Goal: Use online tool/utility: Utilize a website feature to perform a specific function

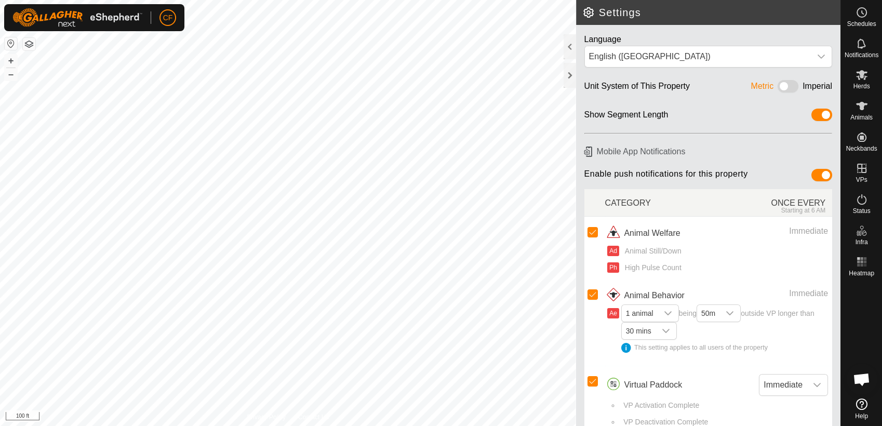
scroll to position [3949, 0]
click at [856, 110] on icon at bounding box center [862, 106] width 12 height 12
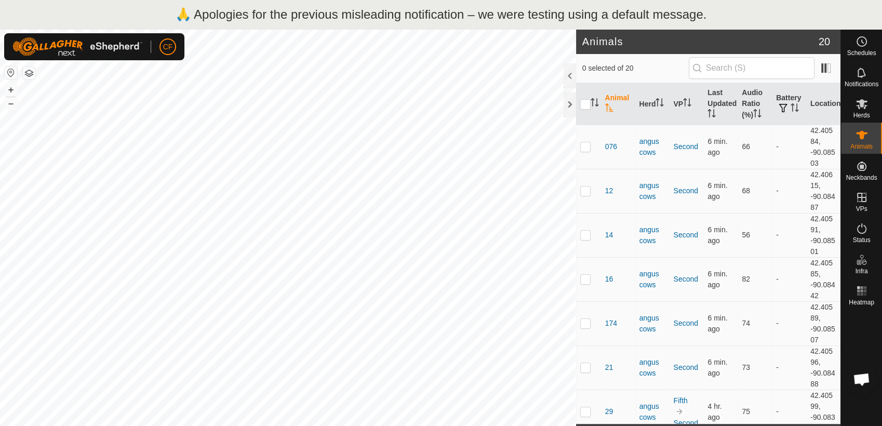
scroll to position [3949, 0]
click at [862, 110] on es-mob-svg-icon at bounding box center [861, 104] width 19 height 17
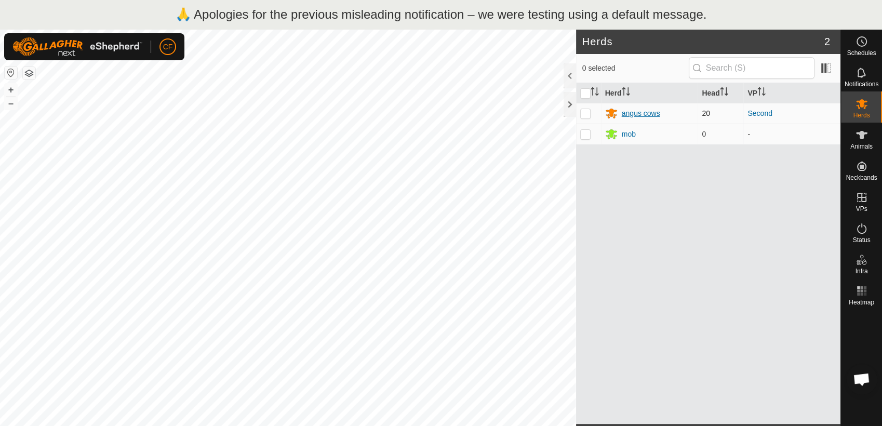
click at [640, 114] on div "angus cows" at bounding box center [641, 113] width 38 height 11
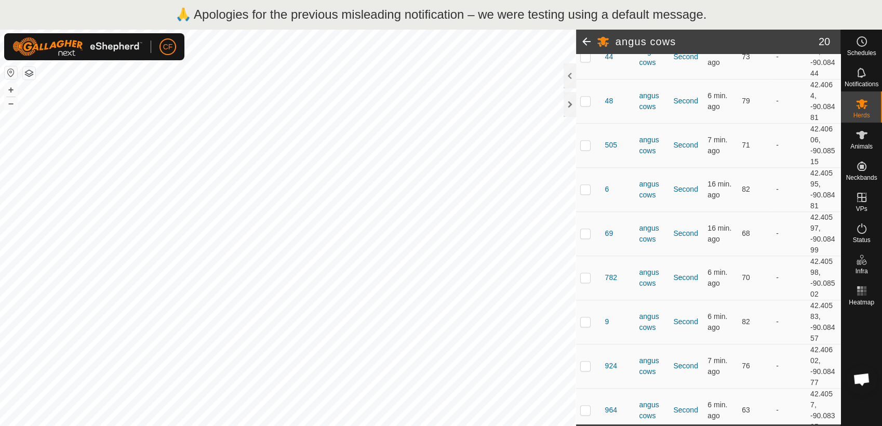
scroll to position [652, 0]
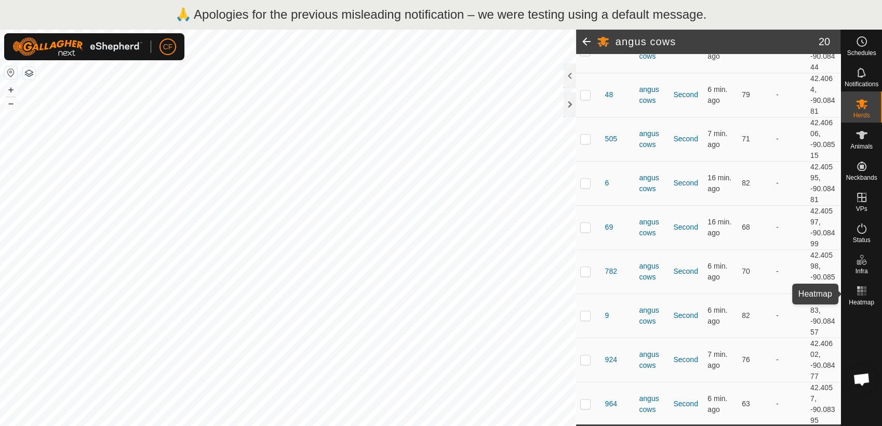
click at [862, 288] on rect at bounding box center [861, 287] width 3 height 3
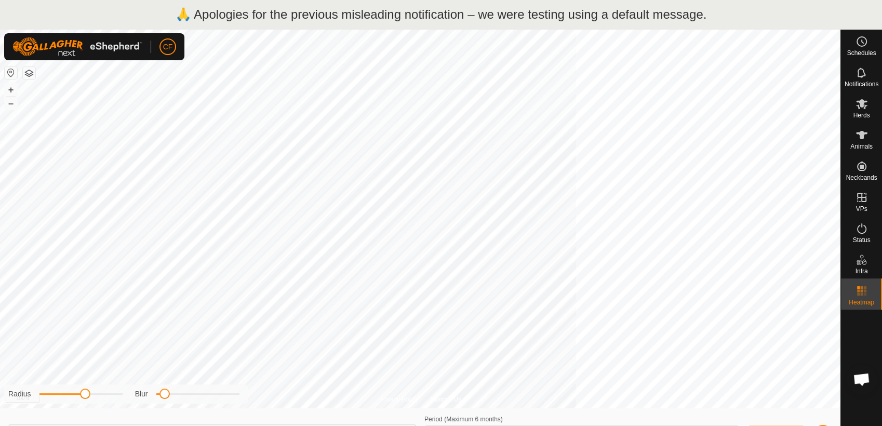
type input "Sep 11, 2025 - Sep 17, 2025"
drag, startPoint x: 165, startPoint y: 399, endPoint x: 223, endPoint y: 397, distance: 58.7
click at [223, 397] on span at bounding box center [226, 394] width 10 height 10
drag, startPoint x: 87, startPoint y: 395, endPoint x: 138, endPoint y: 393, distance: 50.9
click at [138, 393] on div "Radius Blur" at bounding box center [126, 393] width 244 height 19
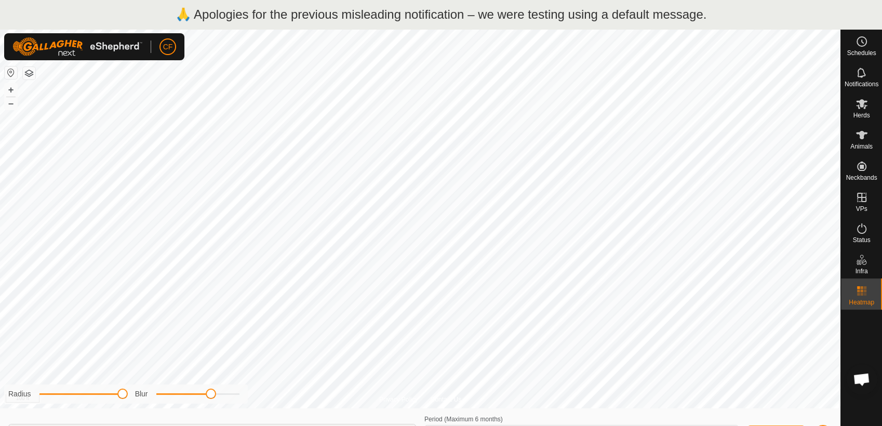
drag, startPoint x: 222, startPoint y: 394, endPoint x: 211, endPoint y: 397, distance: 11.8
click at [211, 397] on span at bounding box center [211, 394] width 10 height 10
click at [860, 233] on icon at bounding box center [861, 228] width 9 height 10
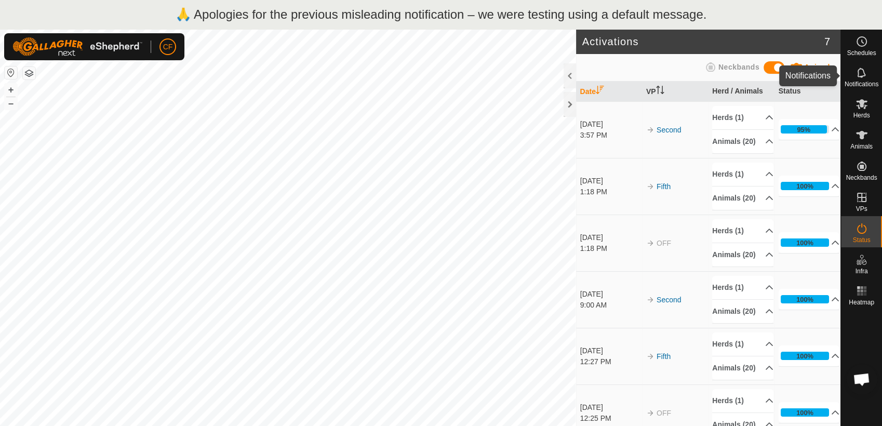
click at [861, 74] on icon at bounding box center [862, 72] width 12 height 12
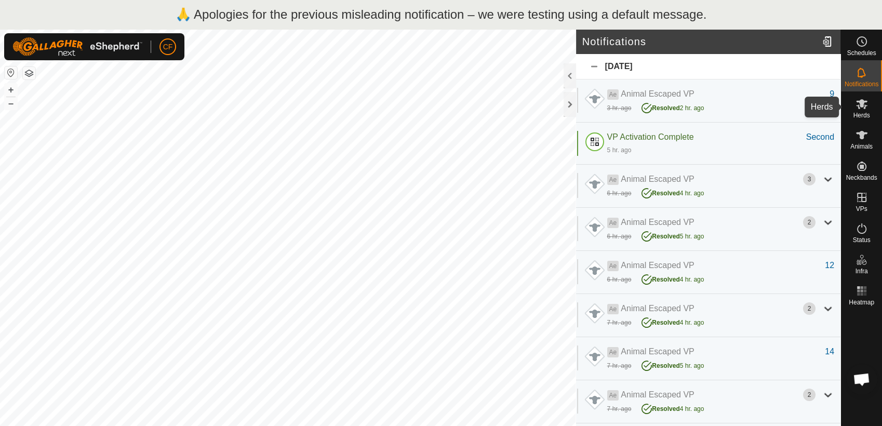
click at [862, 109] on icon at bounding box center [862, 104] width 12 height 12
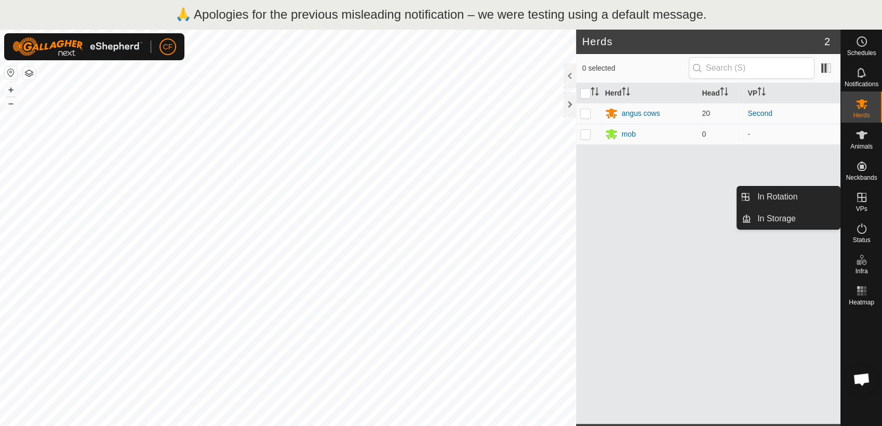
click at [858, 202] on icon at bounding box center [862, 197] width 12 height 12
click at [804, 191] on link "In Rotation" at bounding box center [795, 196] width 89 height 21
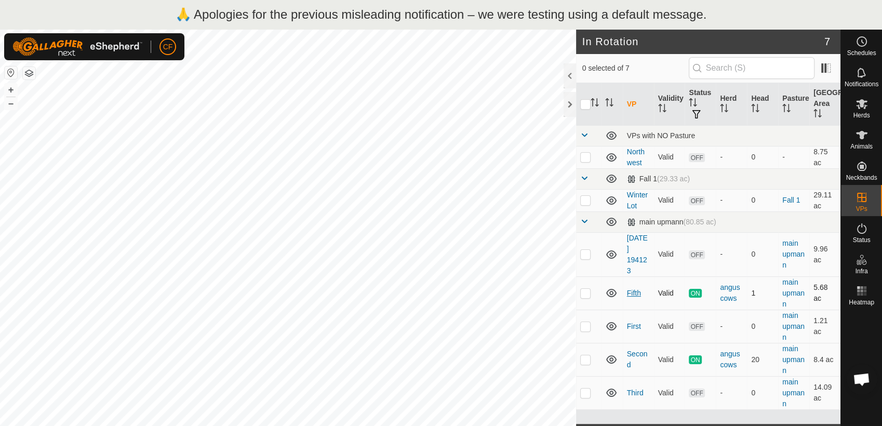
click at [636, 293] on link "Fifth" at bounding box center [634, 293] width 14 height 8
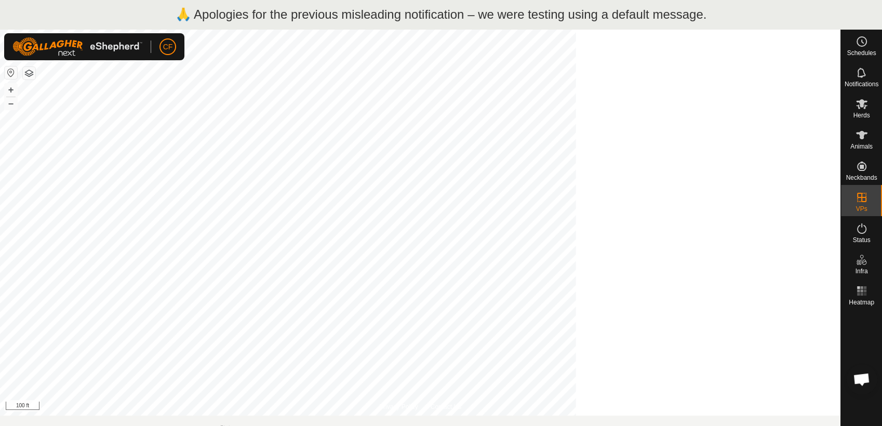
scroll to position [3949, 0]
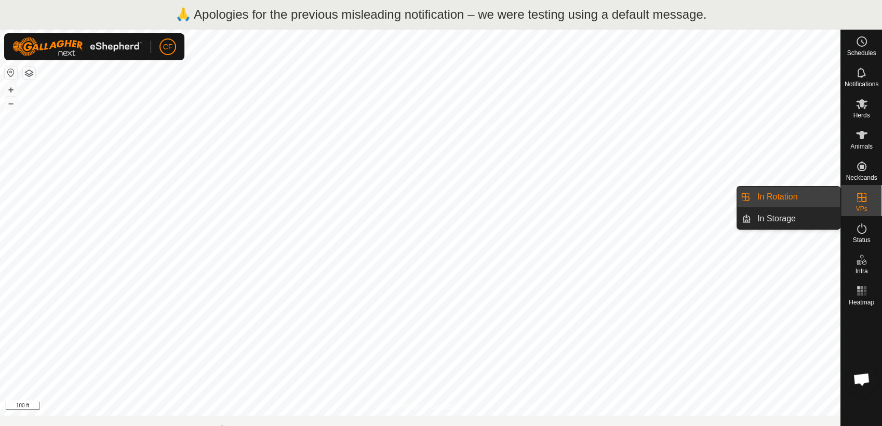
click at [808, 194] on link "In Rotation" at bounding box center [795, 196] width 89 height 21
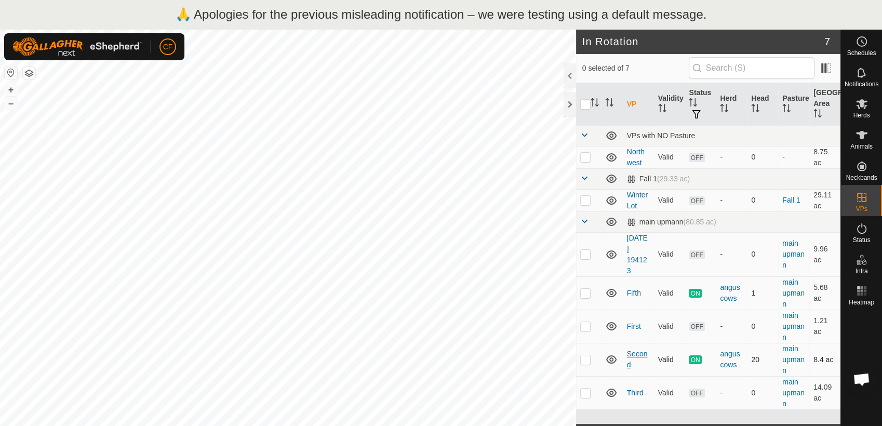
click at [636, 353] on link "Second" at bounding box center [637, 359] width 21 height 19
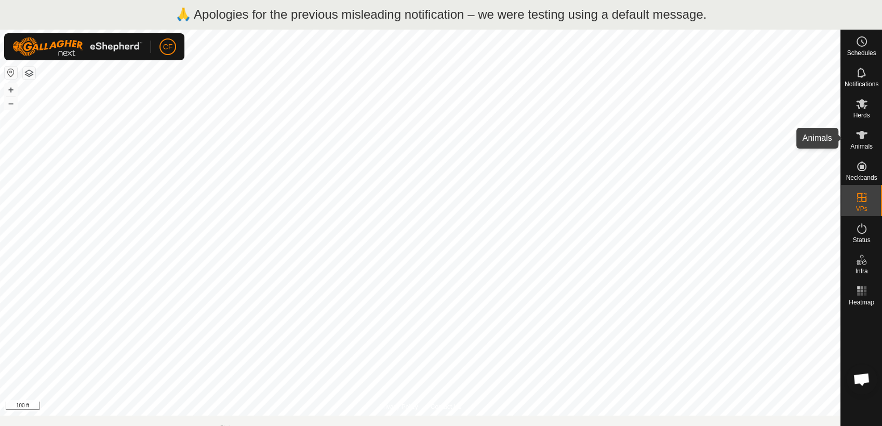
click at [858, 141] on es-animals-svg-icon at bounding box center [861, 135] width 19 height 17
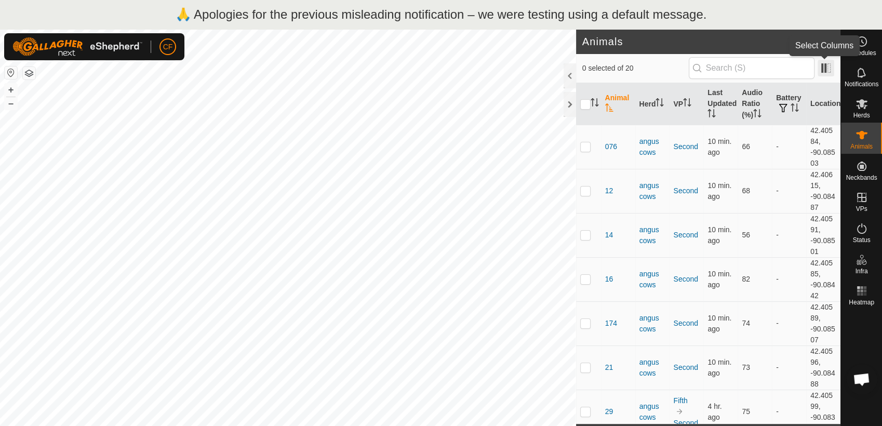
click at [823, 66] on span at bounding box center [826, 68] width 17 height 17
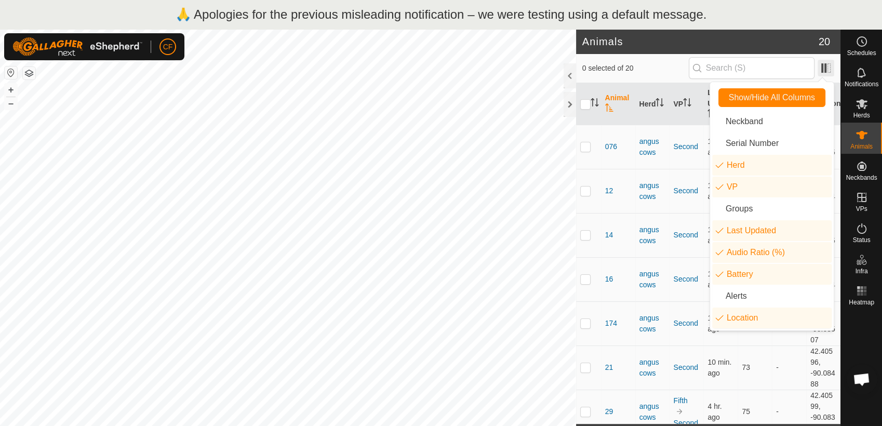
click at [823, 66] on span at bounding box center [826, 68] width 17 height 17
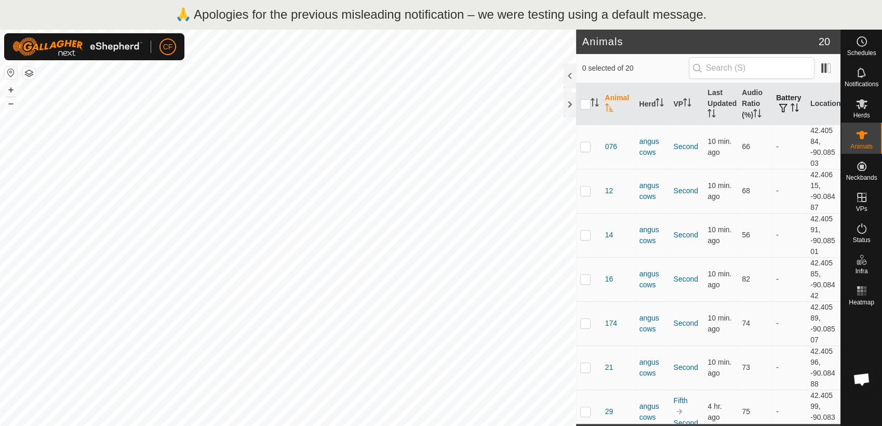
click at [785, 100] on th "Battery" at bounding box center [789, 104] width 34 height 42
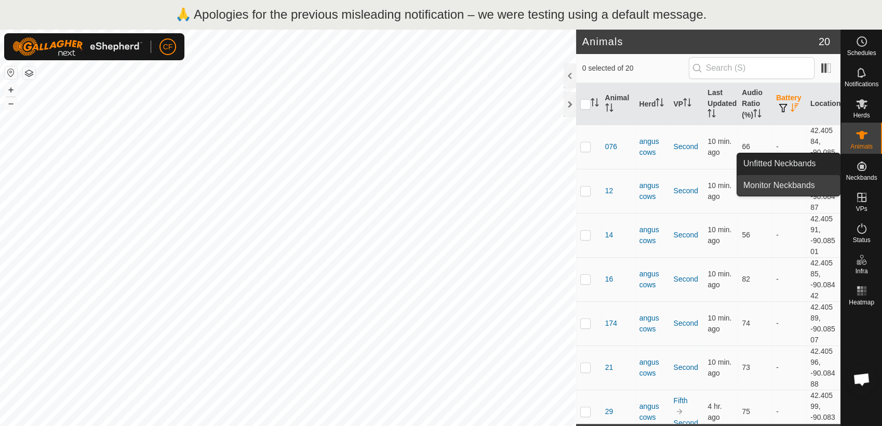
click at [809, 184] on link "Monitor Neckbands" at bounding box center [788, 185] width 103 height 21
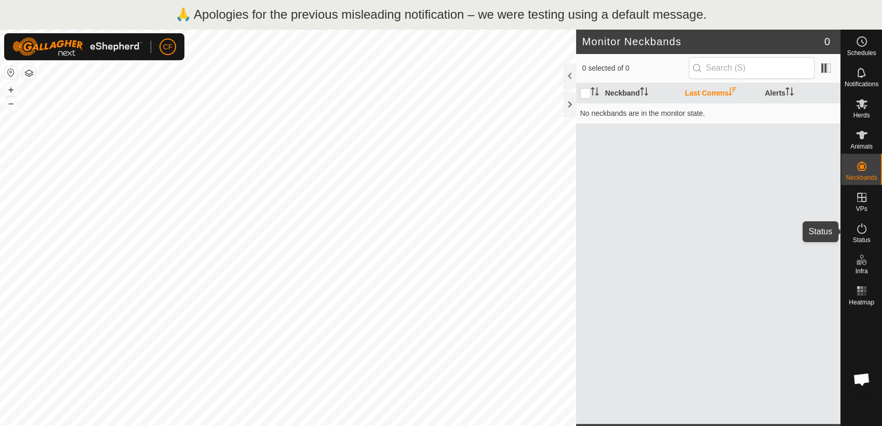
click at [865, 234] on icon at bounding box center [862, 228] width 12 height 12
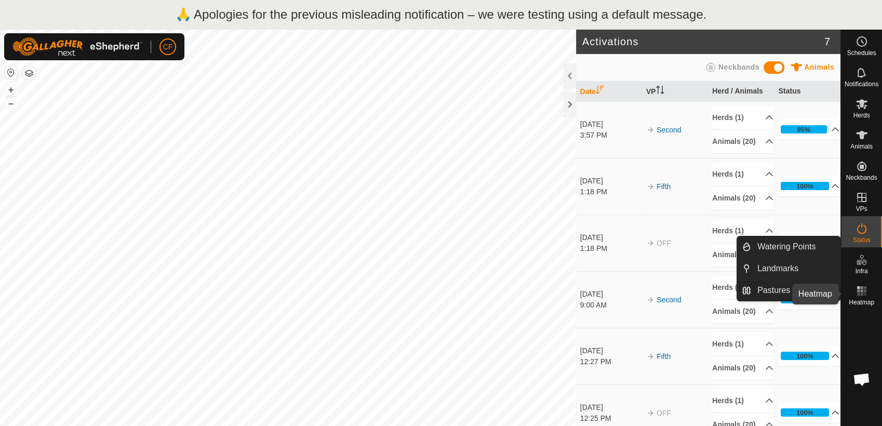
click at [862, 289] on rect at bounding box center [861, 290] width 3 height 3
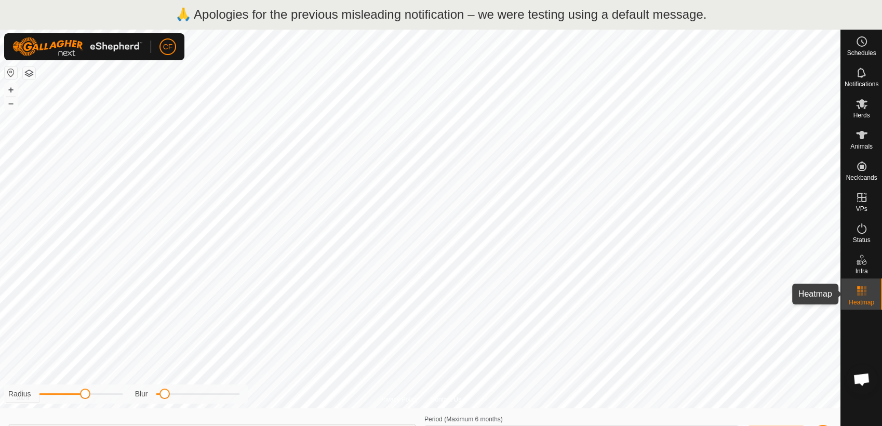
click at [860, 295] on rect at bounding box center [861, 294] width 3 height 3
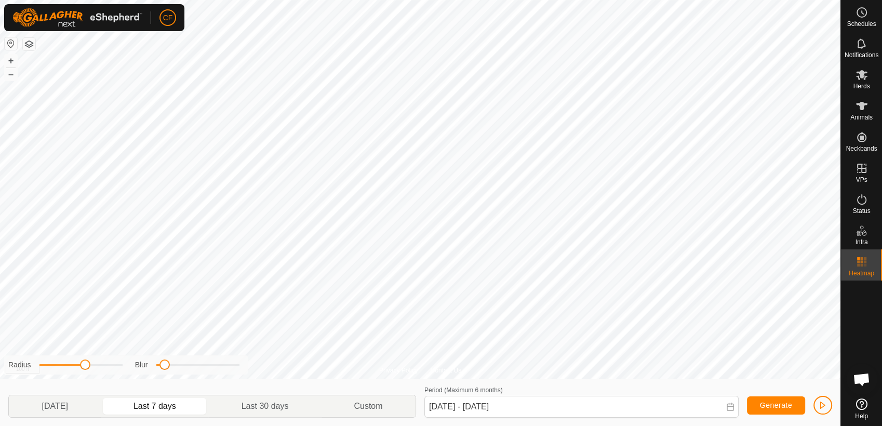
scroll to position [3949, 0]
click at [821, 406] on span "button" at bounding box center [823, 405] width 8 height 8
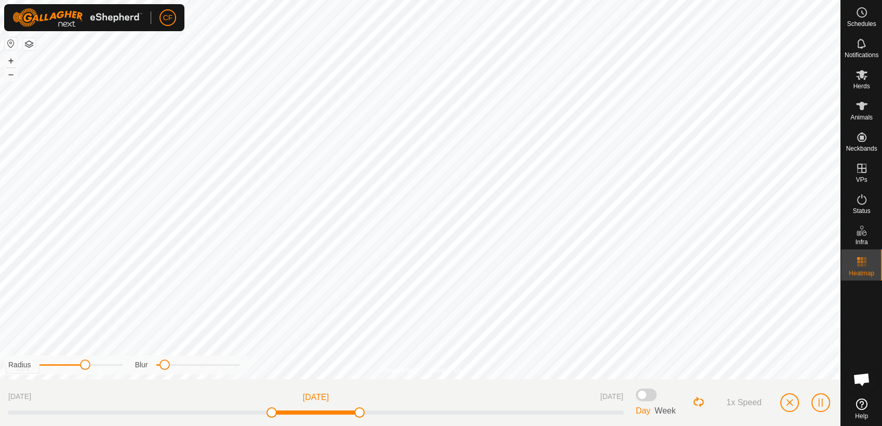
click at [648, 393] on span at bounding box center [646, 395] width 21 height 12
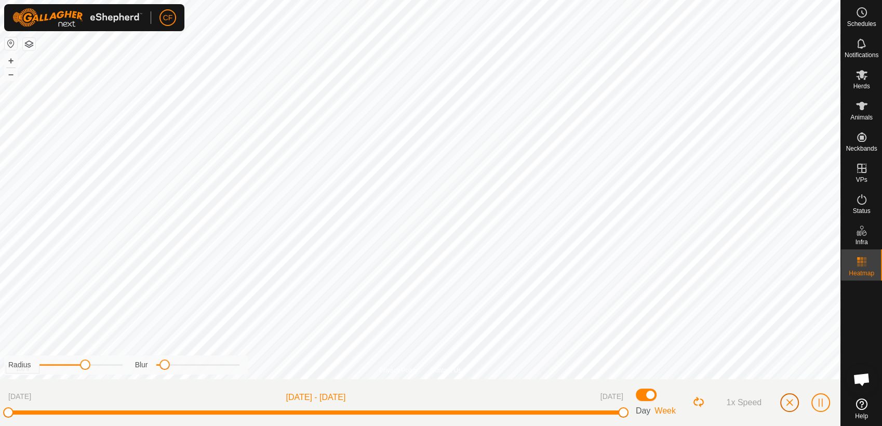
click at [787, 404] on span "button" at bounding box center [789, 402] width 8 height 8
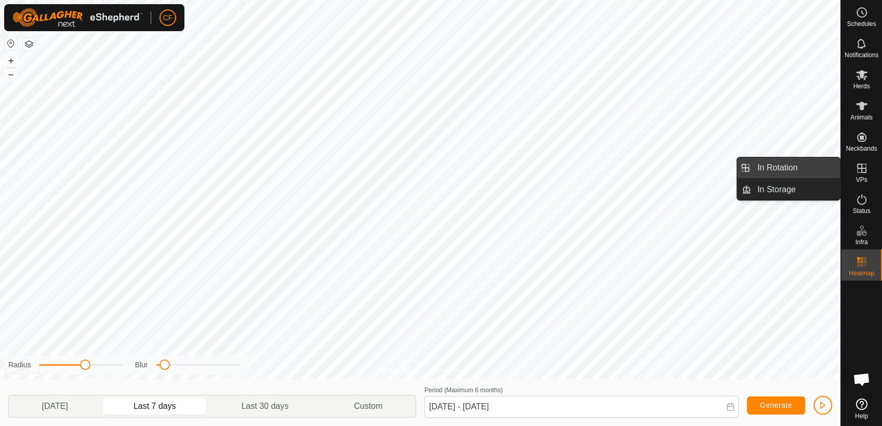
click at [794, 169] on link "In Rotation" at bounding box center [795, 167] width 89 height 21
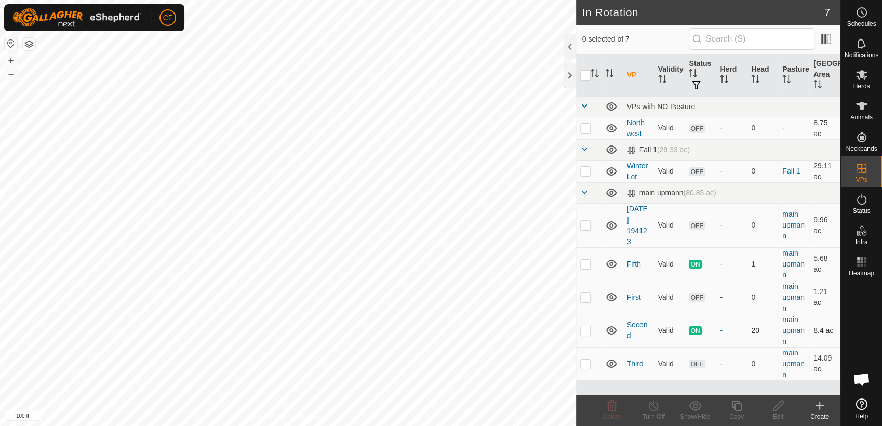
click at [584, 331] on p-checkbox at bounding box center [585, 330] width 10 height 8
checkbox input "true"
click at [587, 266] on p-checkbox at bounding box center [585, 264] width 10 height 8
checkbox input "true"
click at [652, 407] on icon at bounding box center [653, 405] width 13 height 12
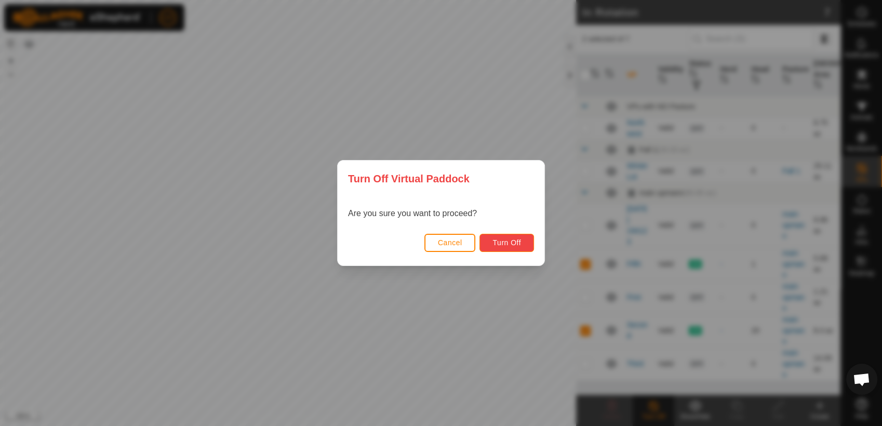
click at [509, 243] on span "Turn Off" at bounding box center [506, 242] width 29 height 8
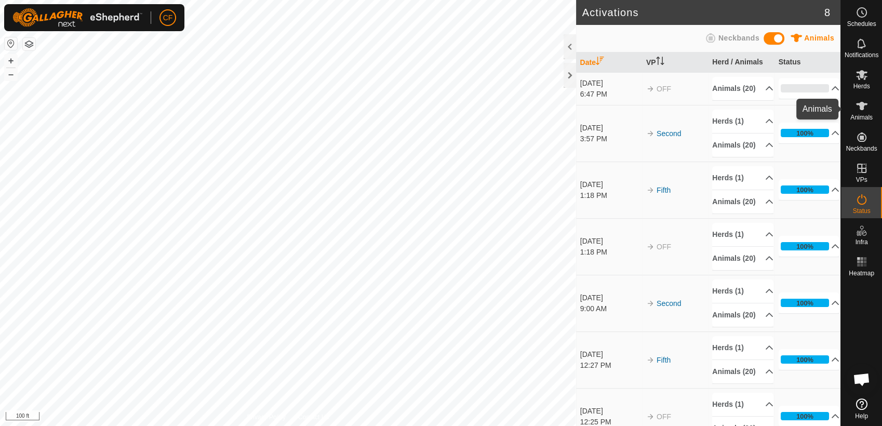
click at [864, 114] on span "Animals" at bounding box center [861, 117] width 22 height 6
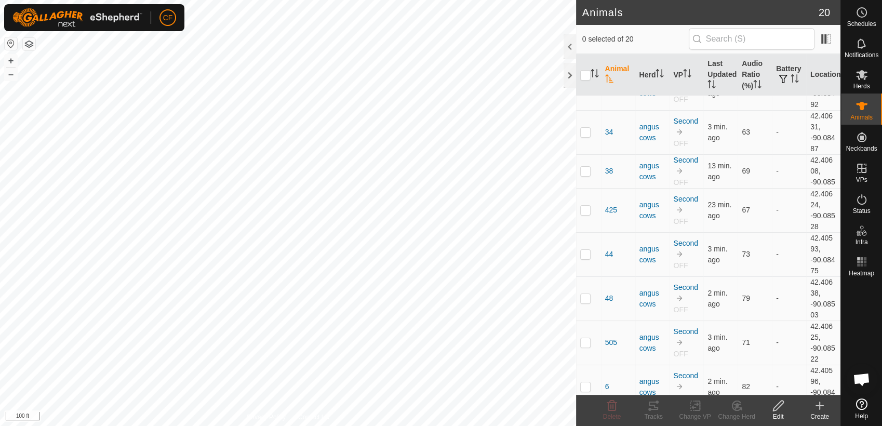
scroll to position [362, 0]
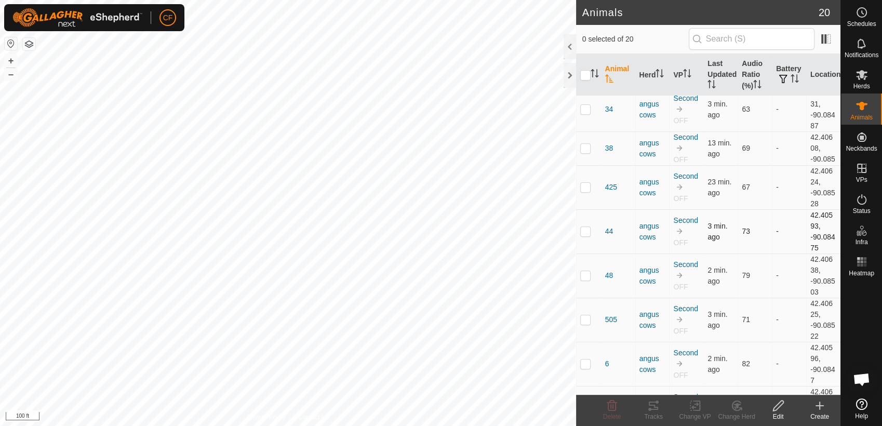
click at [582, 231] on p-checkbox at bounding box center [585, 231] width 10 height 8
checkbox input "true"
click at [654, 408] on icon at bounding box center [653, 405] width 12 height 12
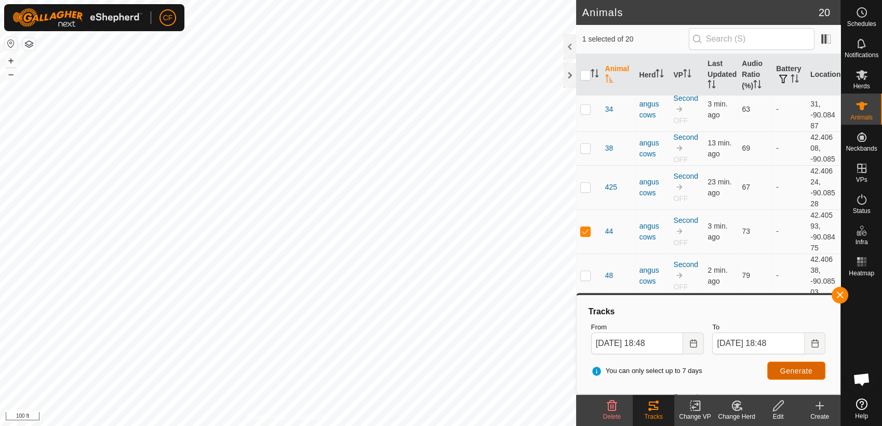
click at [797, 369] on span "Generate" at bounding box center [796, 371] width 32 height 8
click at [583, 274] on p-checkbox at bounding box center [585, 275] width 10 height 8
checkbox input "true"
click at [584, 230] on p-checkbox at bounding box center [585, 231] width 10 height 8
checkbox input "false"
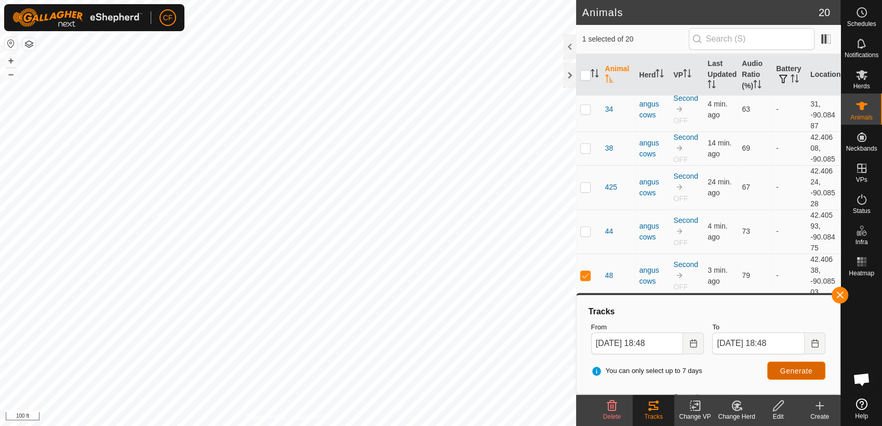
click at [797, 372] on span "Generate" at bounding box center [796, 371] width 32 height 8
click at [843, 295] on button "button" at bounding box center [840, 295] width 17 height 17
